Goal: Information Seeking & Learning: Check status

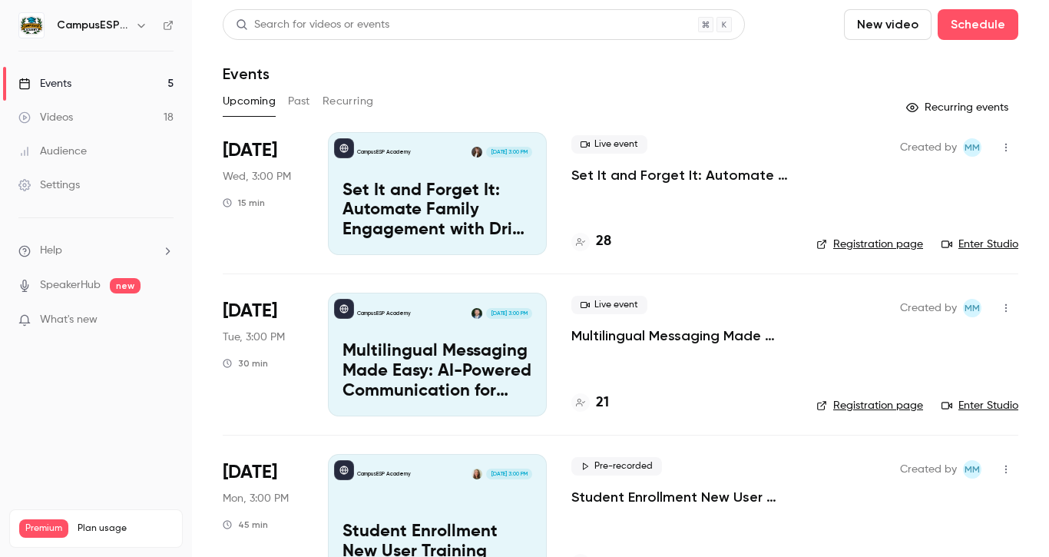
click at [598, 409] on h4 "21" at bounding box center [602, 403] width 13 height 21
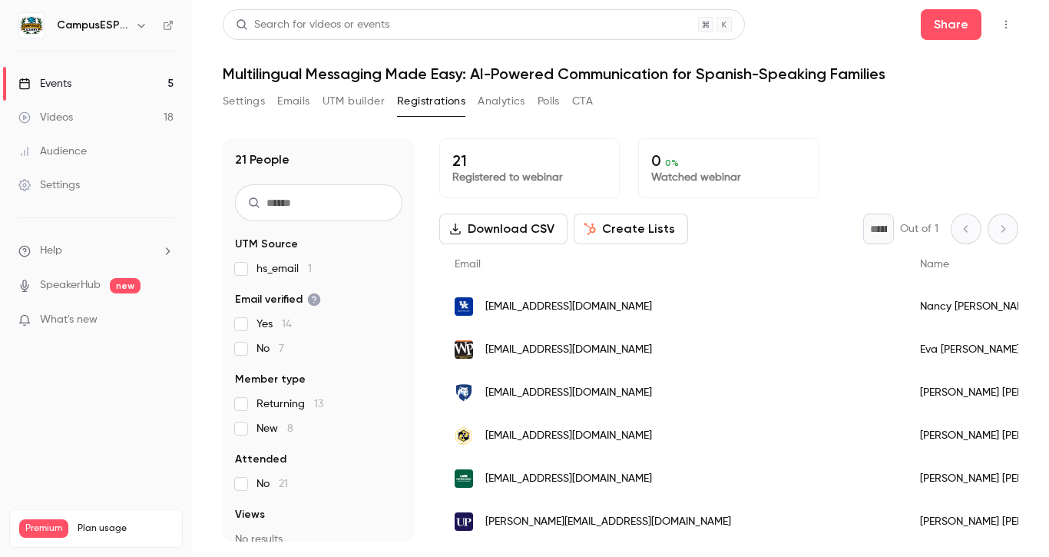
click at [89, 76] on link "Events 5" at bounding box center [96, 84] width 192 height 34
